Goal: Information Seeking & Learning: Learn about a topic

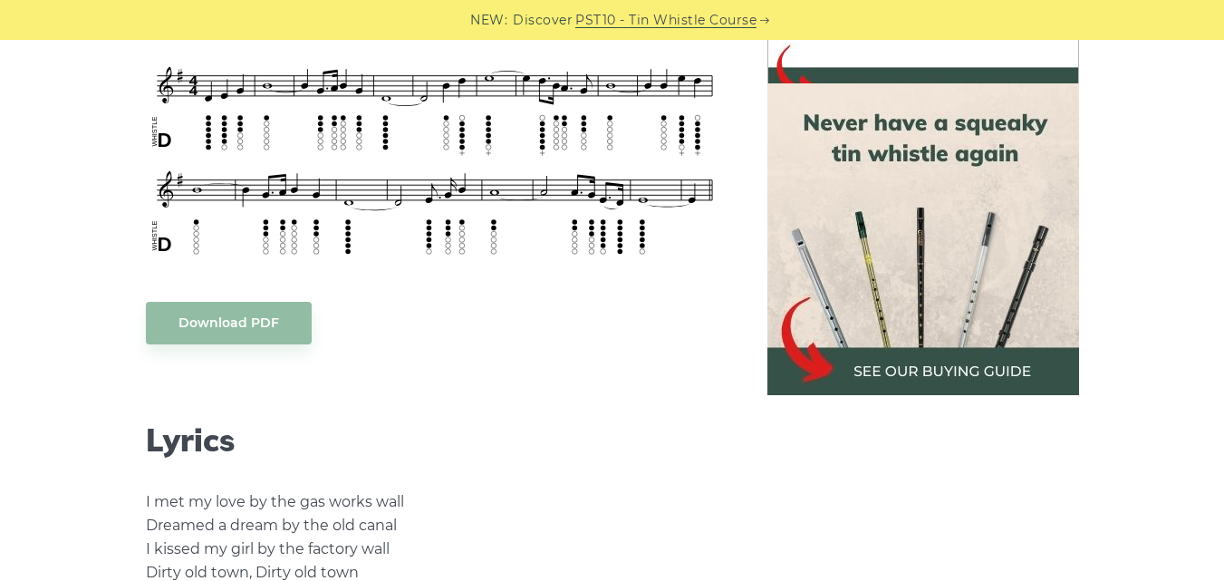
scroll to position [544, 0]
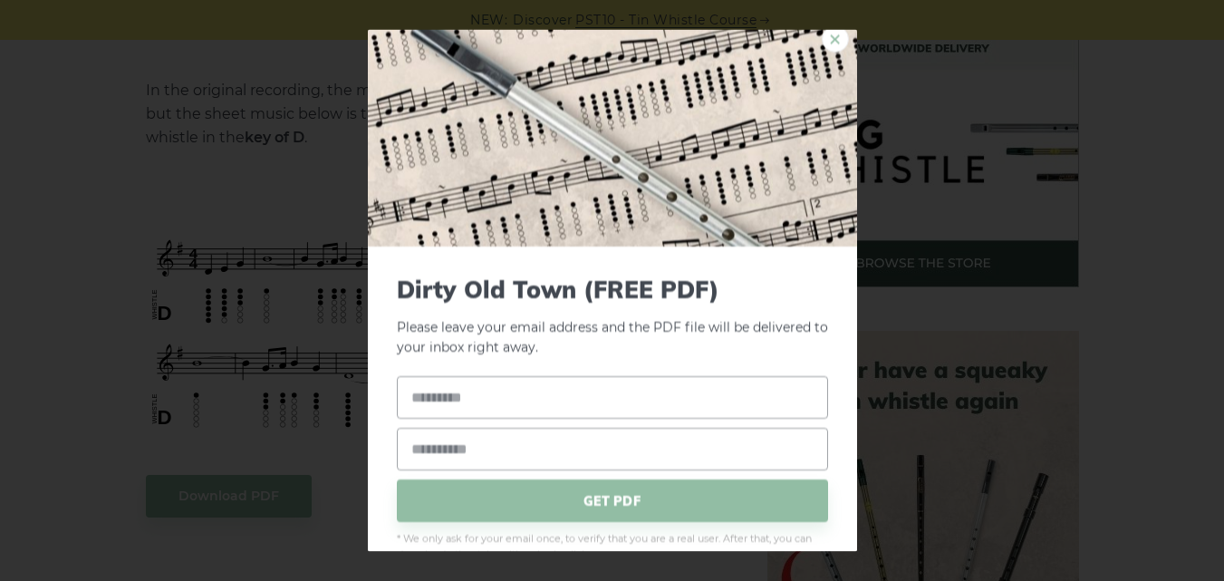
scroll to position [0, 0]
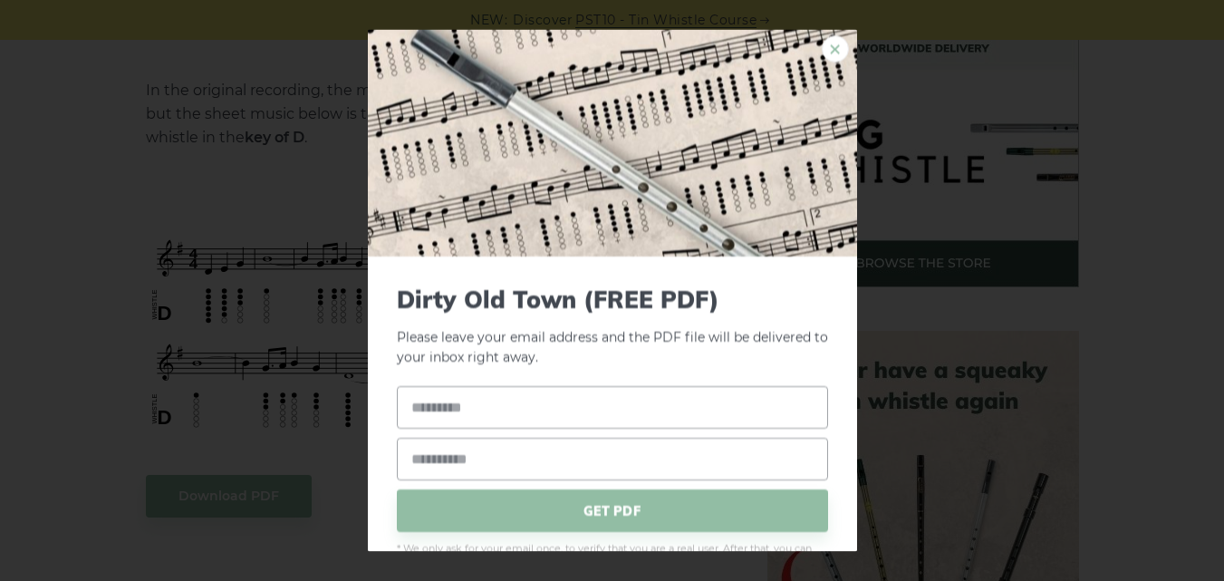
click at [826, 48] on link "×" at bounding box center [835, 47] width 27 height 27
drag, startPoint x: 483, startPoint y: 310, endPoint x: 173, endPoint y: 276, distance: 311.7
click at [173, 276] on div "× Dirty Old Town (FREE PDF) Please leave your email address and the Dirty Old T…" at bounding box center [612, 290] width 1224 height 581
click at [92, 293] on div "× Dirty Old Town (FREE PDF) Please leave your email address and the Dirty Old T…" at bounding box center [612, 290] width 1224 height 581
drag, startPoint x: 100, startPoint y: 256, endPoint x: 541, endPoint y: 210, distance: 443.6
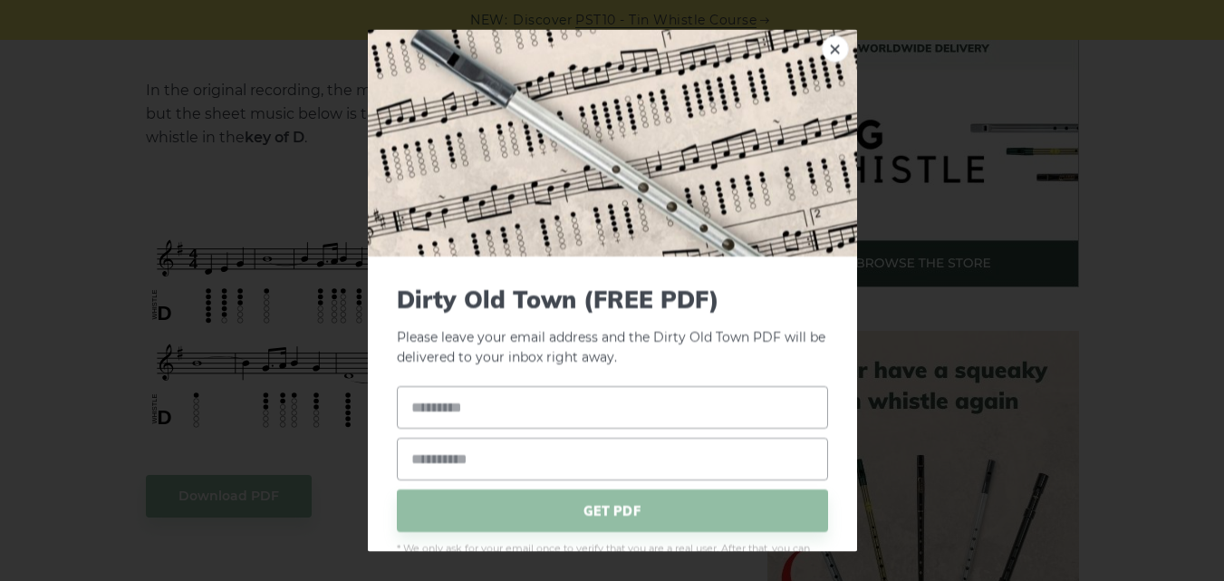
click at [121, 256] on div "× Dirty Old Town (FREE PDF) Please leave your email address and the Dirty Old T…" at bounding box center [612, 290] width 1224 height 581
click at [827, 45] on link "×" at bounding box center [835, 47] width 27 height 27
drag, startPoint x: 479, startPoint y: 294, endPoint x: 815, endPoint y: 48, distance: 416.8
click at [822, 48] on link "×" at bounding box center [835, 47] width 27 height 27
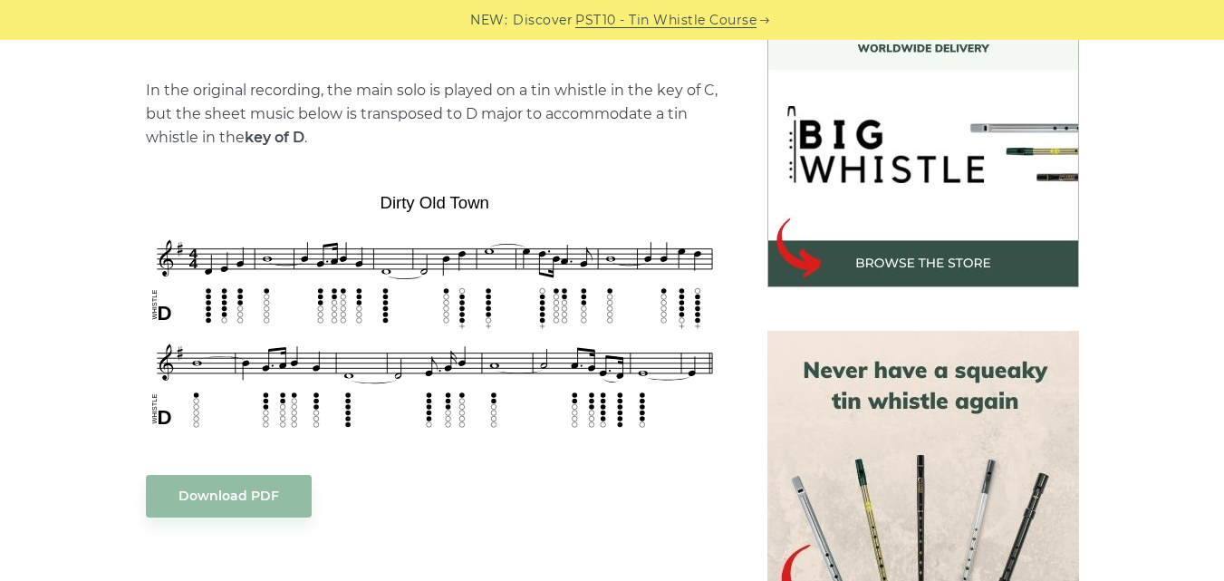
click at [815, 48] on img at bounding box center [923, 132] width 312 height 312
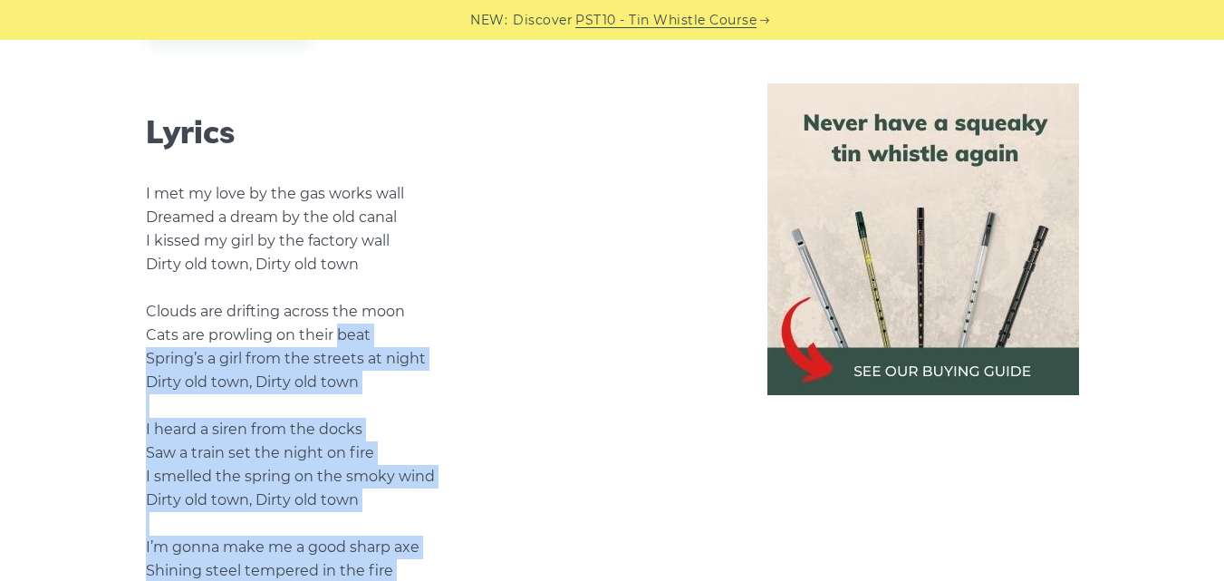
scroll to position [997, 0]
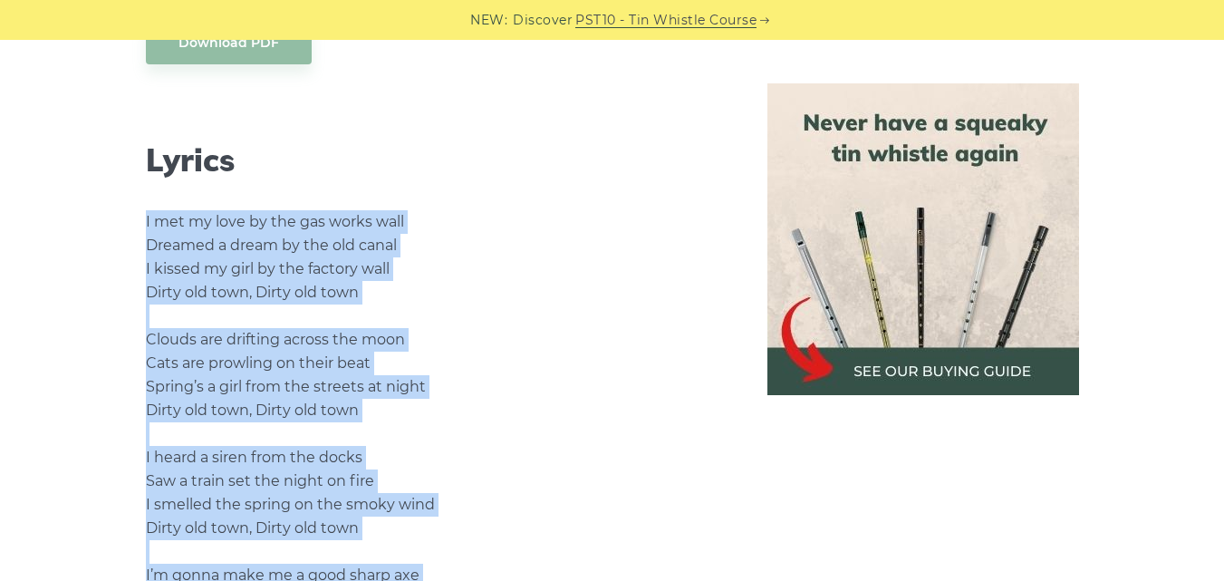
drag, startPoint x: 381, startPoint y: 471, endPoint x: 145, endPoint y: 228, distance: 338.3
click at [146, 228] on p "I met my love by the gas works wall Dreamed a dream by the old canal I kissed m…" at bounding box center [435, 434] width 578 height 448
copy p "I met my love by the gas works wall Dreamed a dream by the old canal I kissed m…"
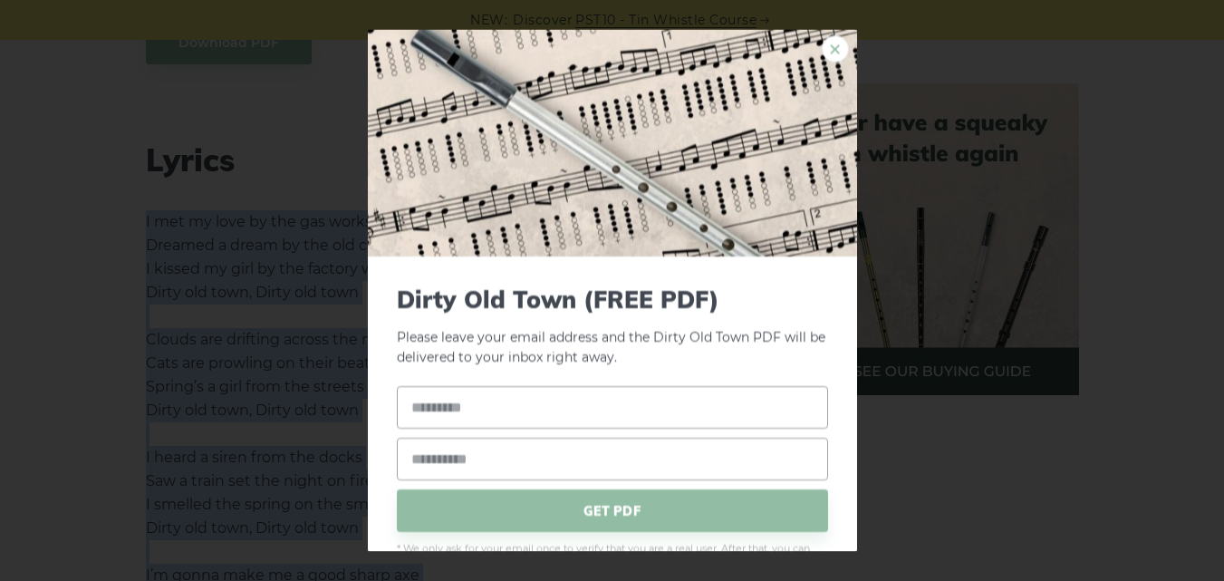
click at [822, 50] on link "×" at bounding box center [835, 47] width 27 height 27
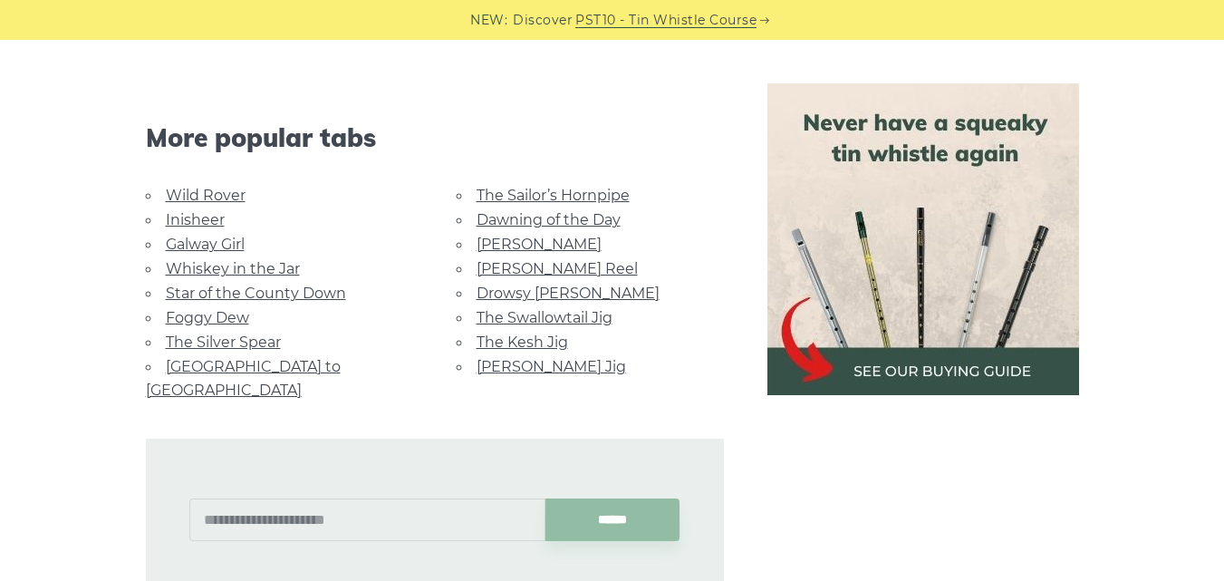
scroll to position [2084, 0]
